Goal: Information Seeking & Learning: Learn about a topic

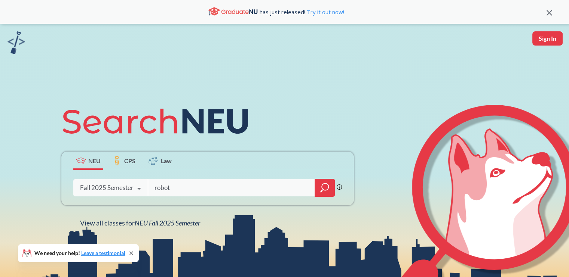
type input "robot"
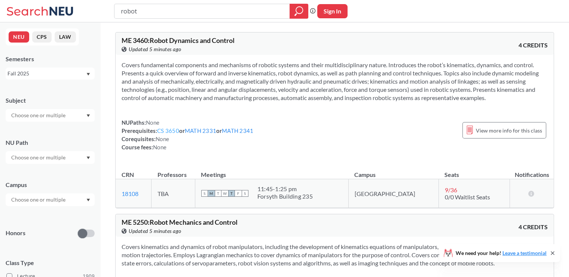
click at [173, 131] on link "CS 3650" at bounding box center [168, 130] width 22 height 7
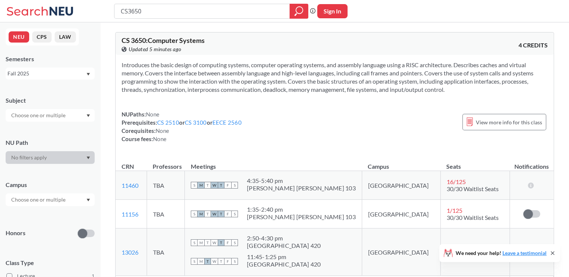
type input "robot"
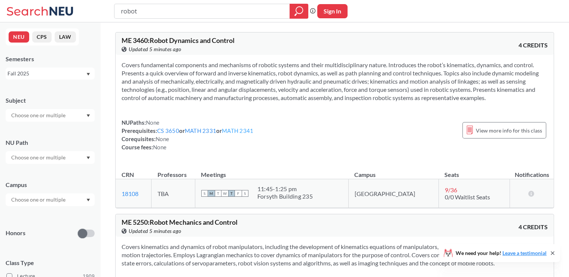
click at [232, 130] on link "MATH 2341" at bounding box center [237, 130] width 31 height 7
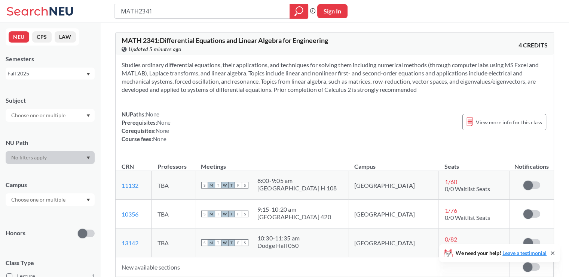
type input "robot"
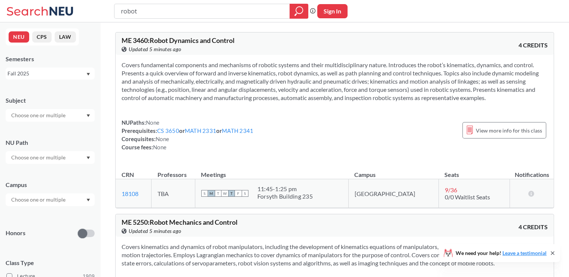
click at [348, 124] on div "NUPaths: None Prerequisites: CS 3650 or MATH 2331 or MATH 2341 Corequisites: No…" at bounding box center [334, 135] width 426 height 33
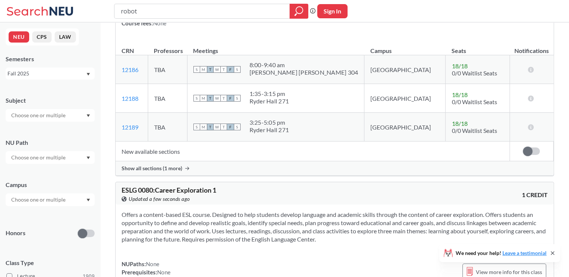
scroll to position [2393, 0]
